Goal: Navigation & Orientation: Find specific page/section

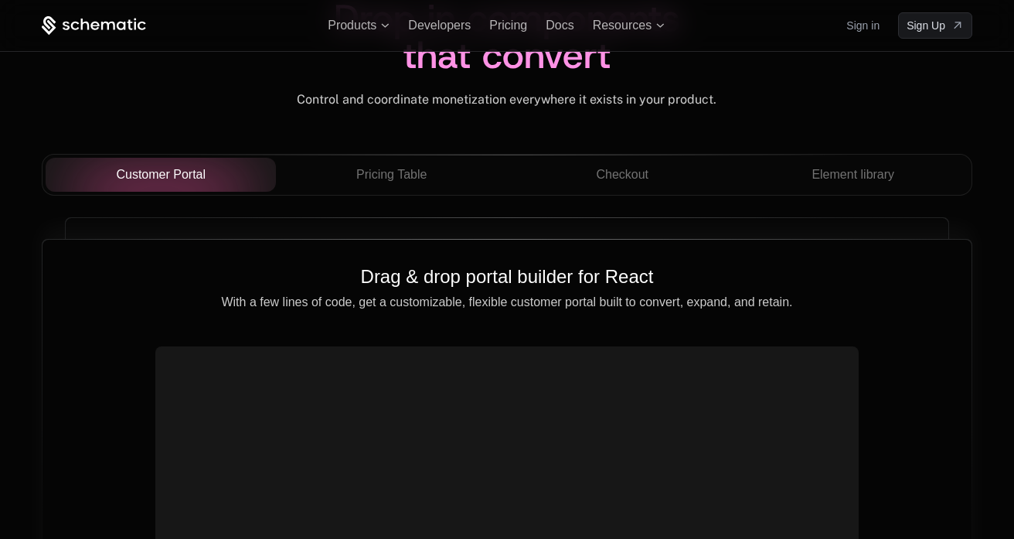
scroll to position [5446, 0]
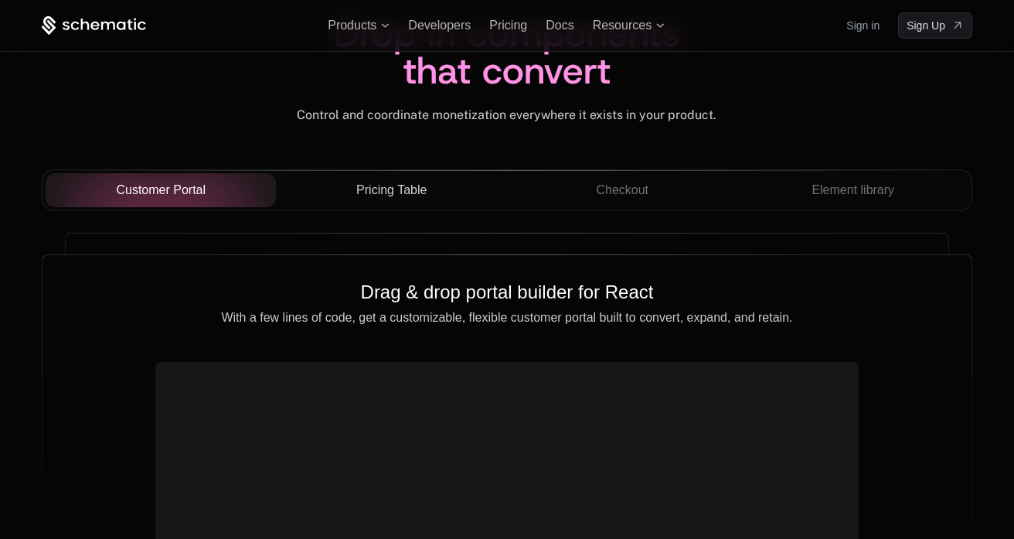
click at [377, 198] on span "Pricing Table" at bounding box center [391, 190] width 70 height 19
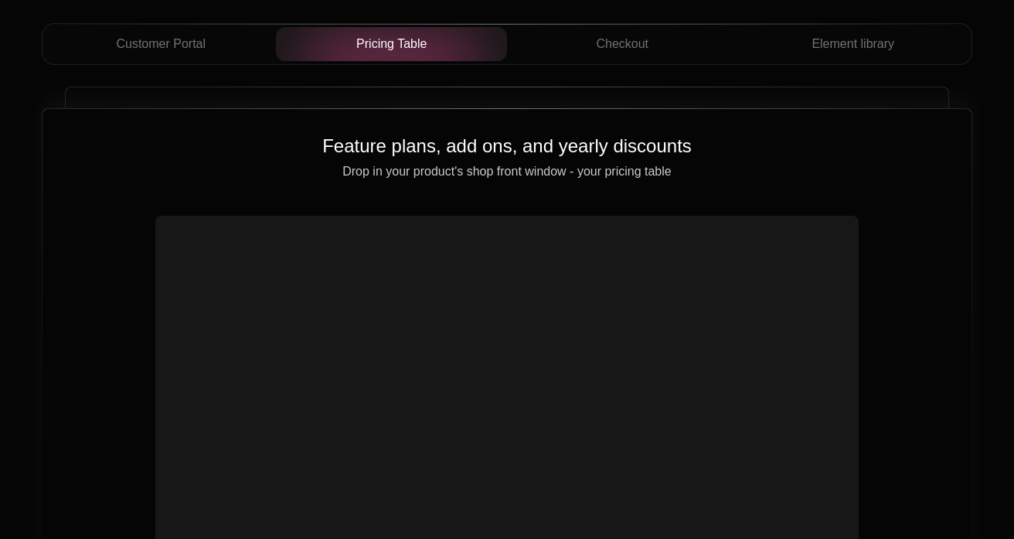
scroll to position [5530, 0]
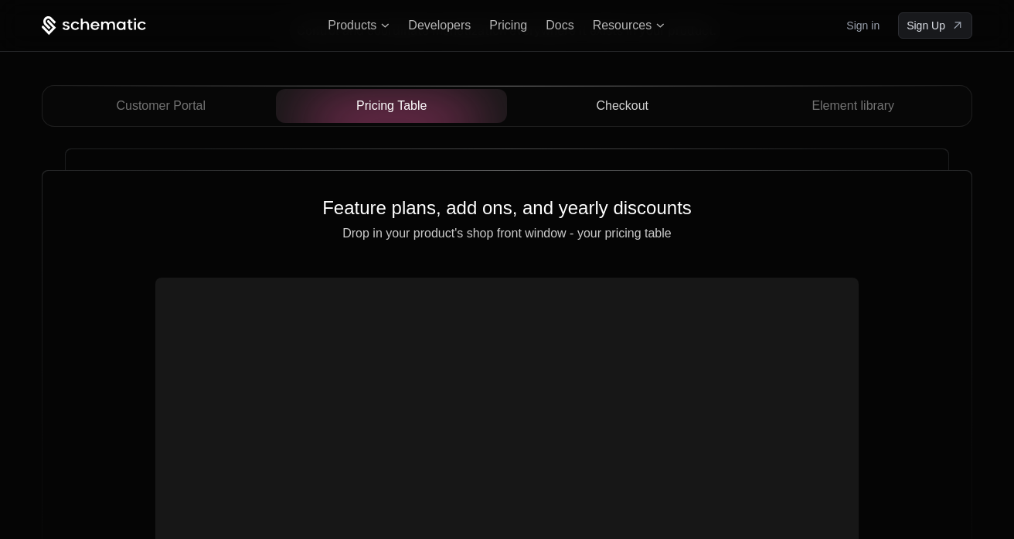
click at [618, 107] on span "Checkout" at bounding box center [622, 106] width 53 height 19
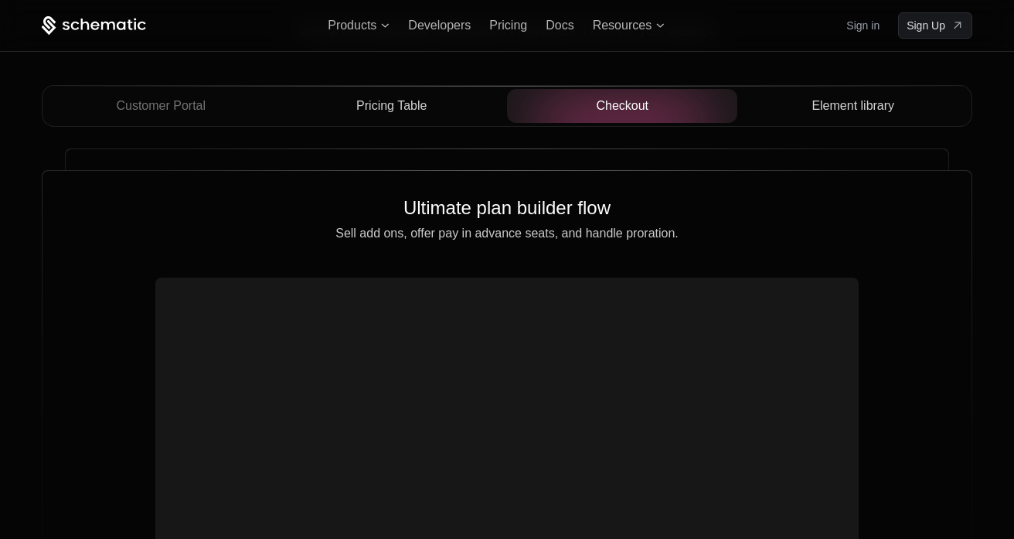
click at [812, 114] on span "Element library" at bounding box center [853, 106] width 83 height 19
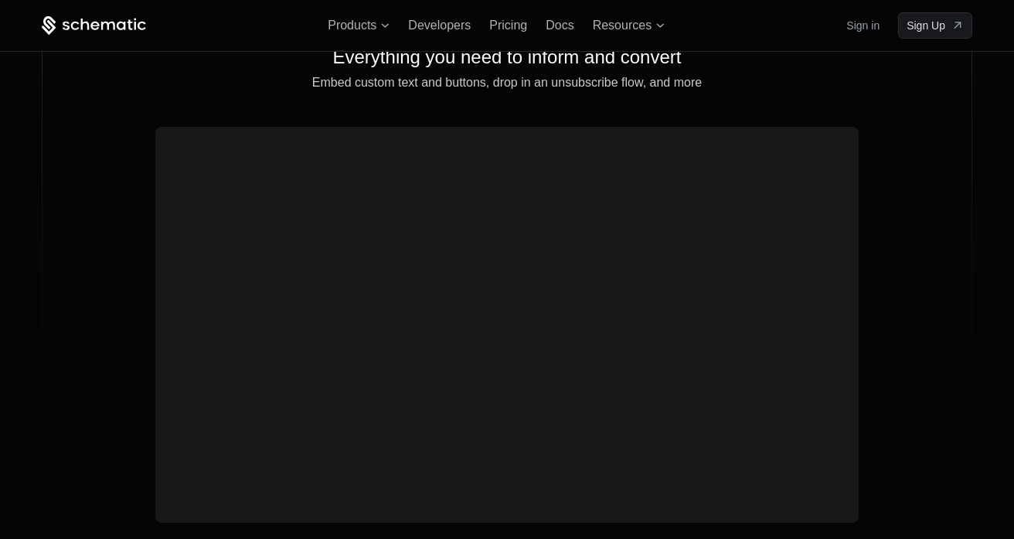
scroll to position [5676, 0]
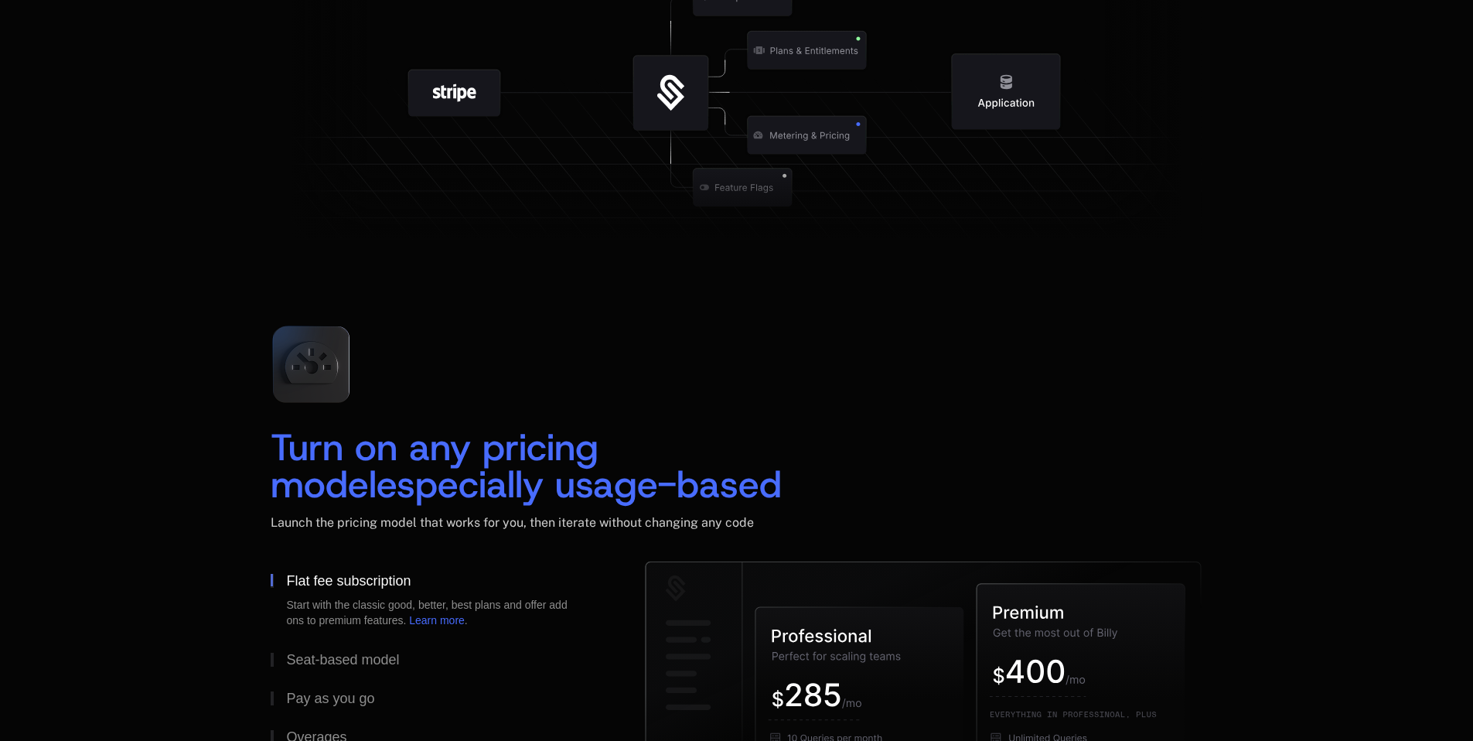
scroll to position [1640, 0]
